Goal: Transaction & Acquisition: Download file/media

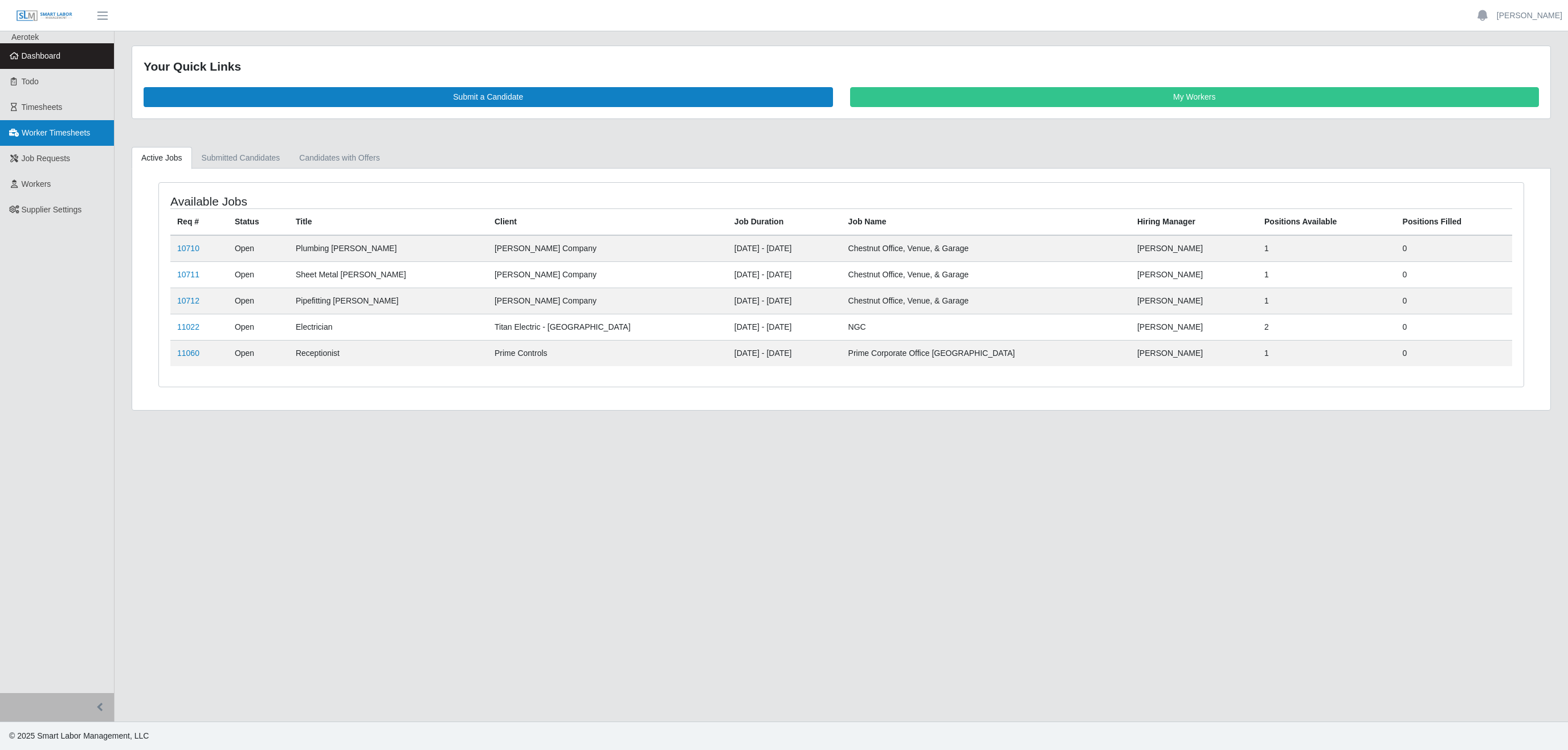
drag, startPoint x: 55, startPoint y: 137, endPoint x: 98, endPoint y: 141, distance: 43.2
click at [55, 137] on span "Worker Timesheets" at bounding box center [55, 132] width 69 height 9
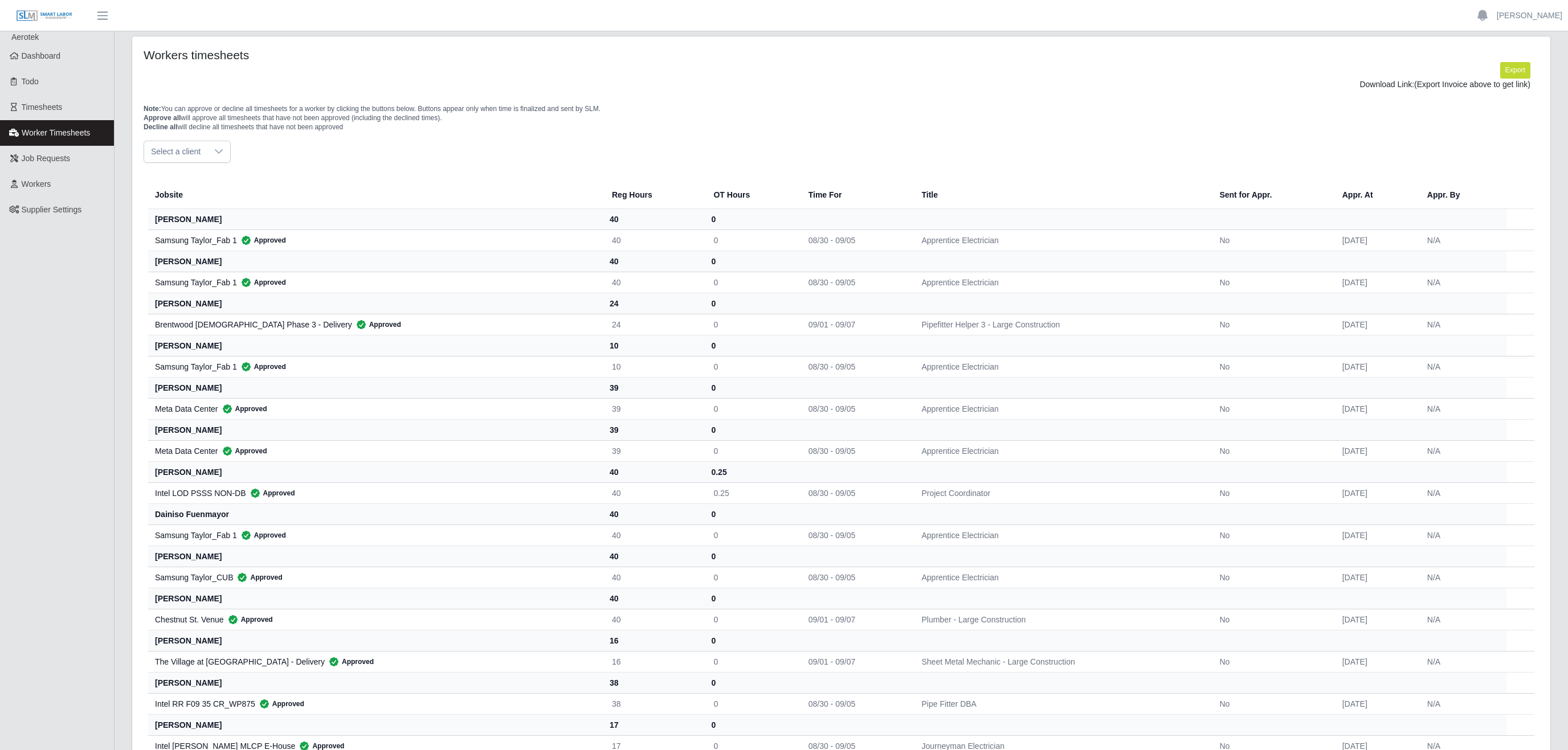
click at [209, 160] on div at bounding box center [219, 151] width 23 height 21
click at [225, 276] on span "Lee Company - Special Projects" at bounding box center [237, 281] width 166 height 12
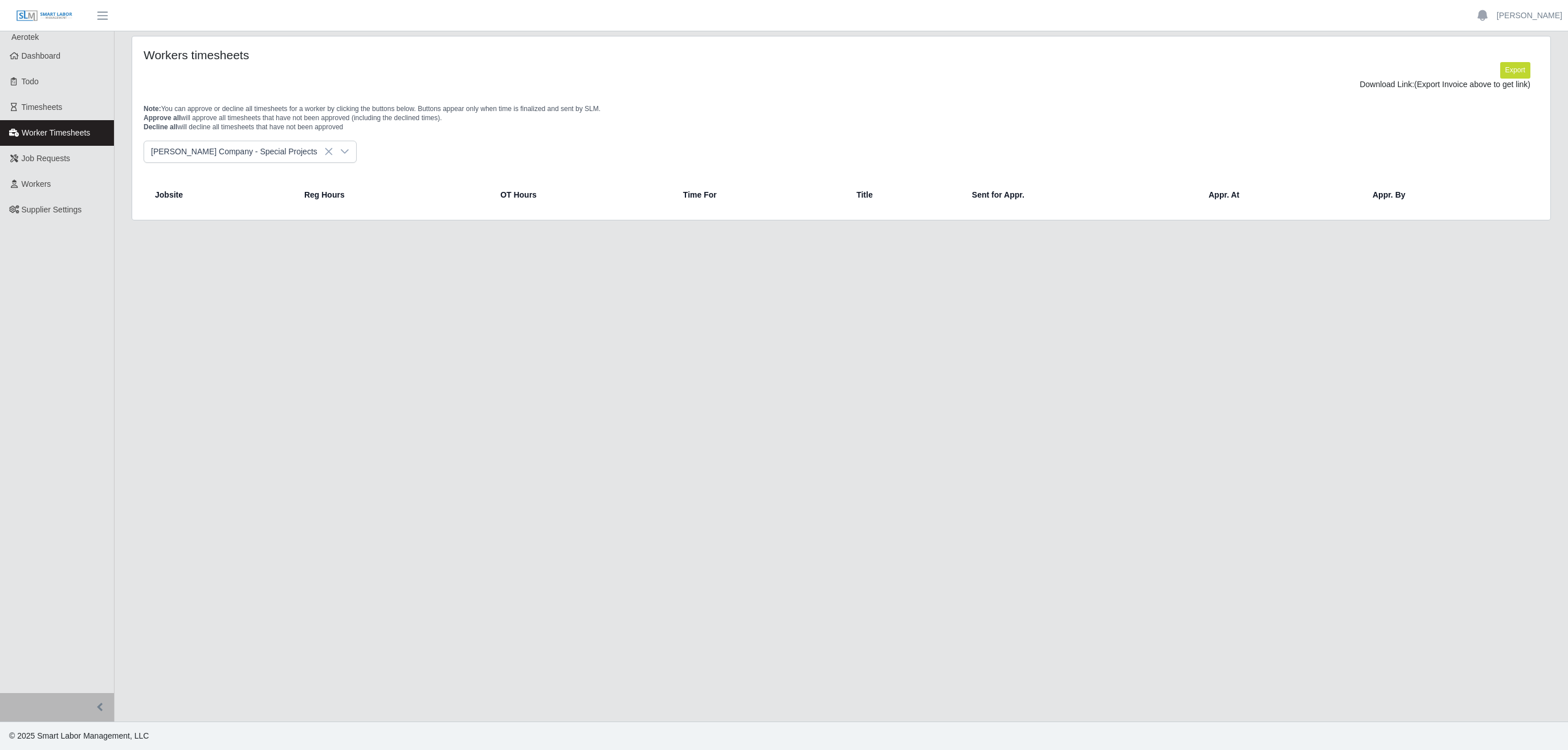
click at [340, 154] on icon at bounding box center [345, 151] width 9 height 9
click at [251, 258] on li "Lee Company- Fab Shop" at bounding box center [254, 257] width 215 height 21
click at [308, 161] on div at bounding box center [320, 151] width 23 height 21
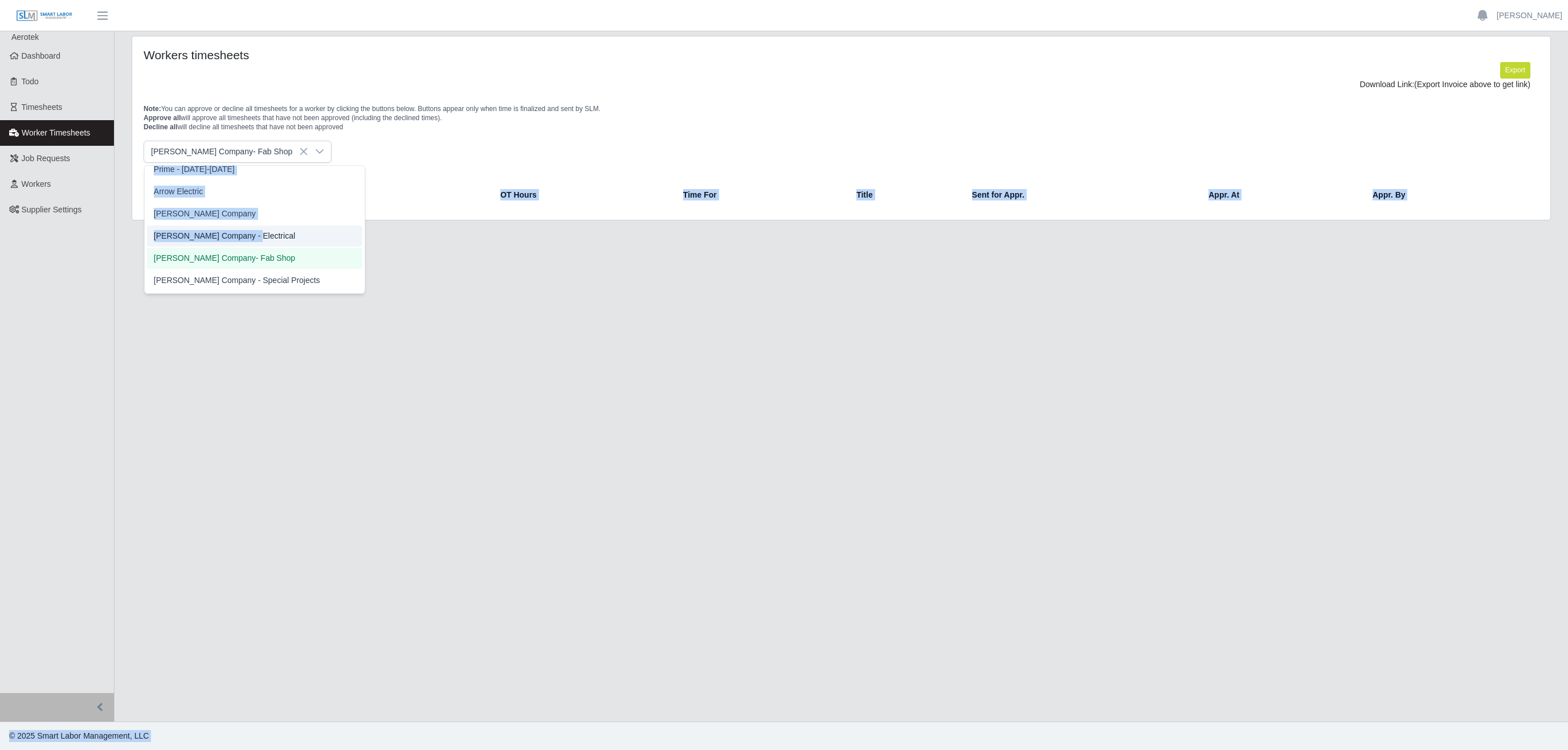
click at [241, 238] on li "Lee Company - Electrical" at bounding box center [254, 235] width 215 height 21
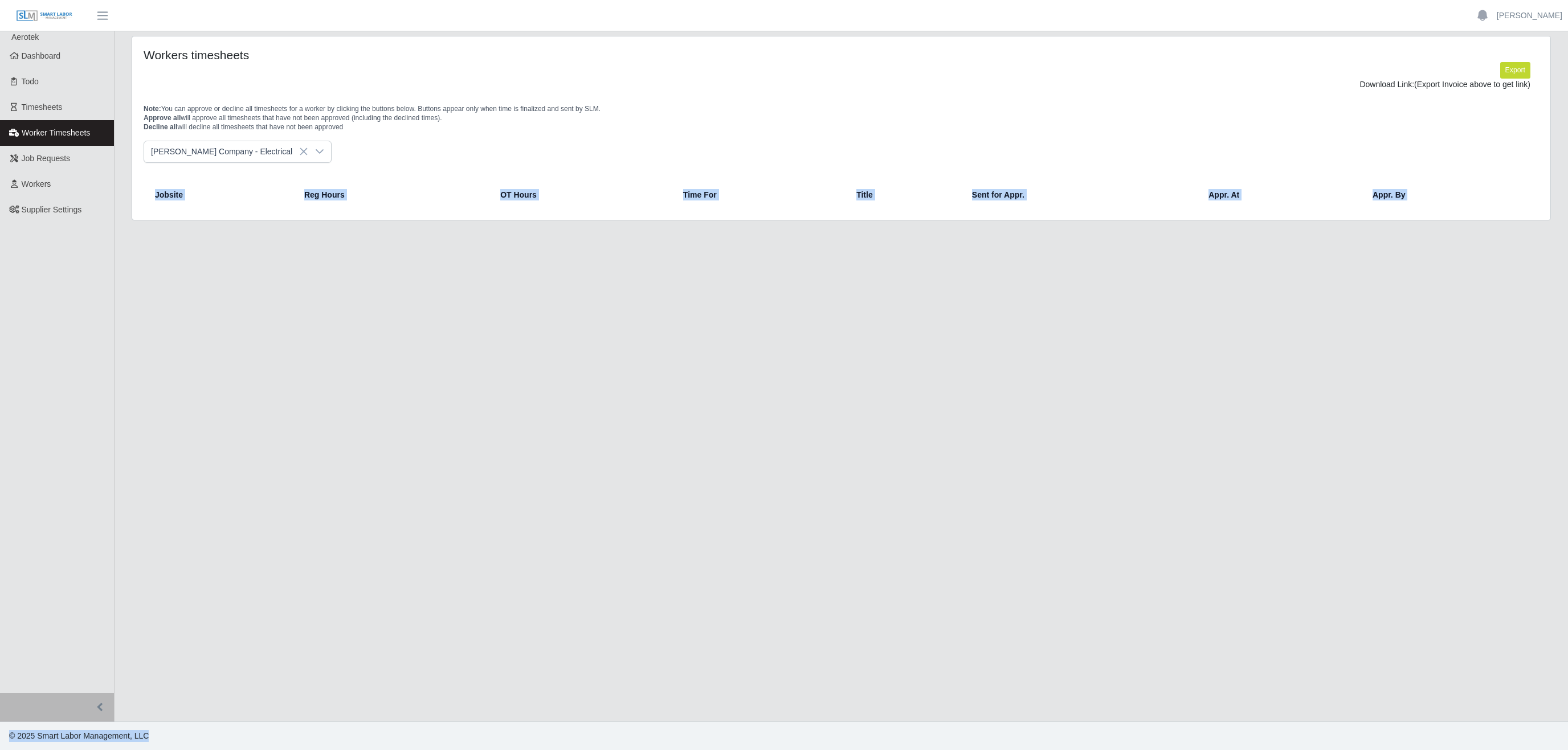
drag, startPoint x: 356, startPoint y: 277, endPoint x: 357, endPoint y: 264, distance: 13.0
click at [357, 277] on main "Workers timesheets Export Download Link: (Export Invoice above to get link) Not…" at bounding box center [841, 377] width 1454 height 690
click at [308, 153] on div at bounding box center [320, 151] width 23 height 21
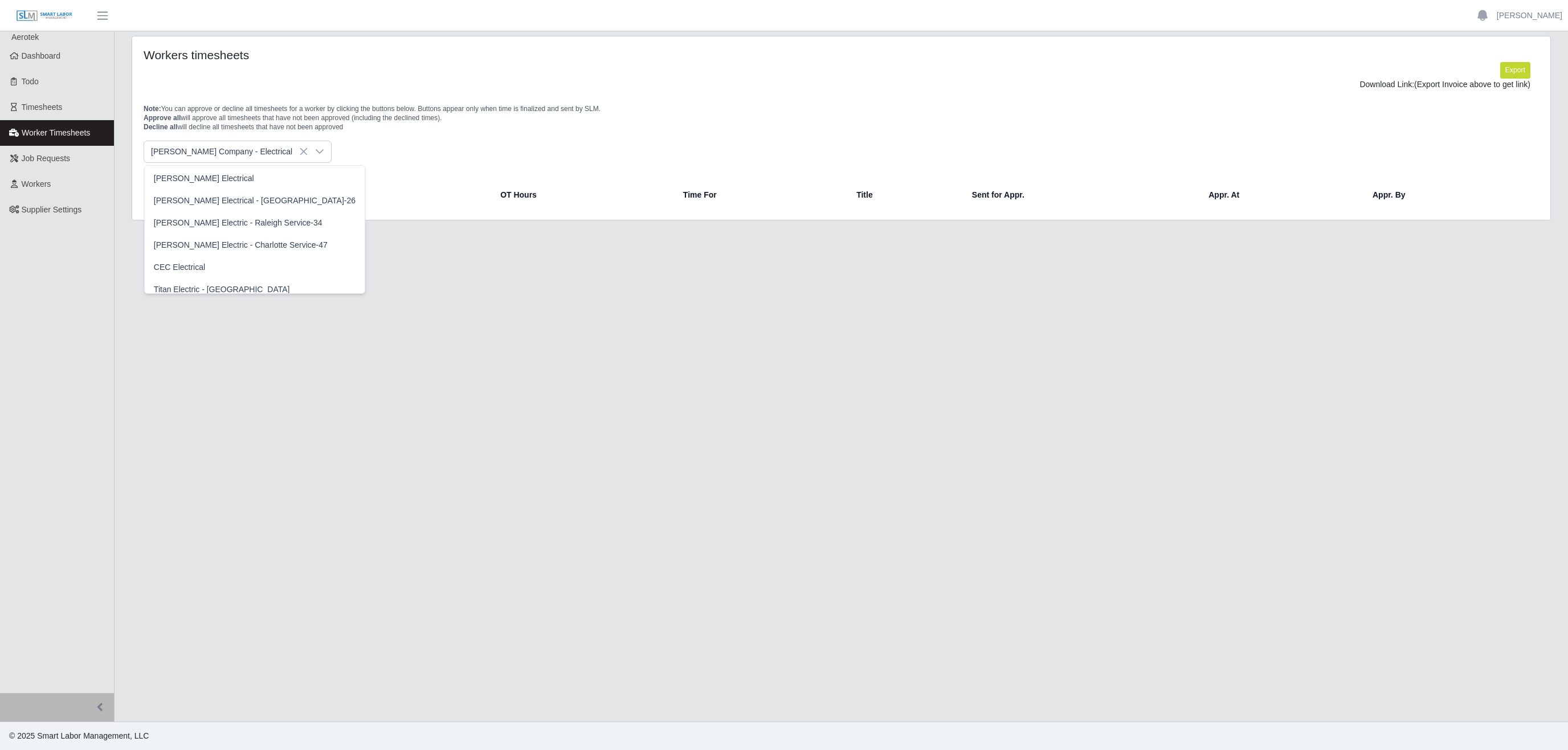
scroll to position [269, 0]
click at [198, 270] on span "[PERSON_NAME] Company" at bounding box center [205, 265] width 102 height 12
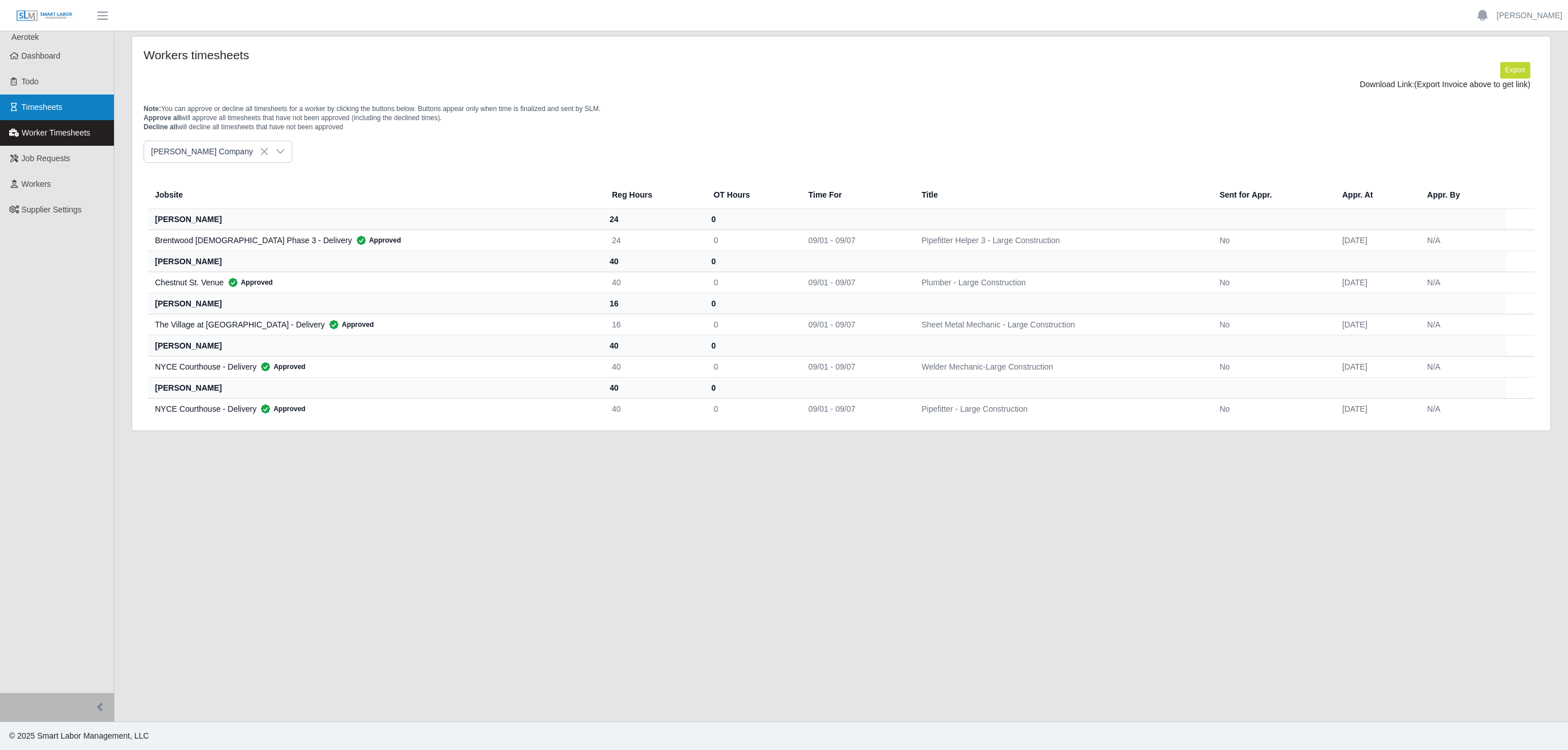
drag, startPoint x: 41, startPoint y: 108, endPoint x: 110, endPoint y: 108, distance: 69.0
click at [43, 108] on span "Timesheets" at bounding box center [42, 107] width 41 height 9
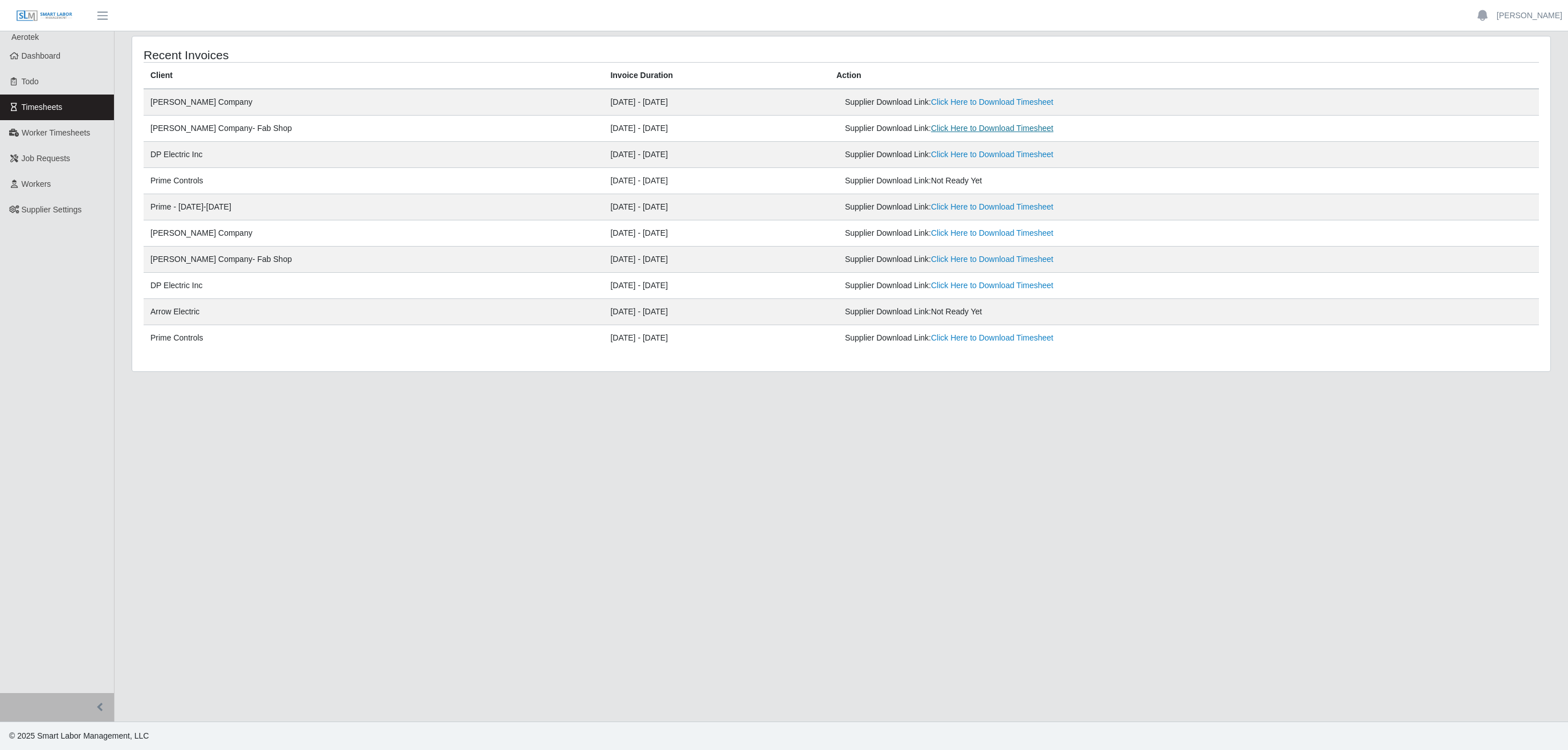
click at [931, 126] on link "Click Here to Download Timesheet" at bounding box center [992, 127] width 123 height 9
click at [1545, 14] on link "[PERSON_NAME]" at bounding box center [1529, 16] width 65 height 12
click at [1509, 77] on link "Logout" at bounding box center [1516, 79] width 103 height 24
